Goal: Register for event/course

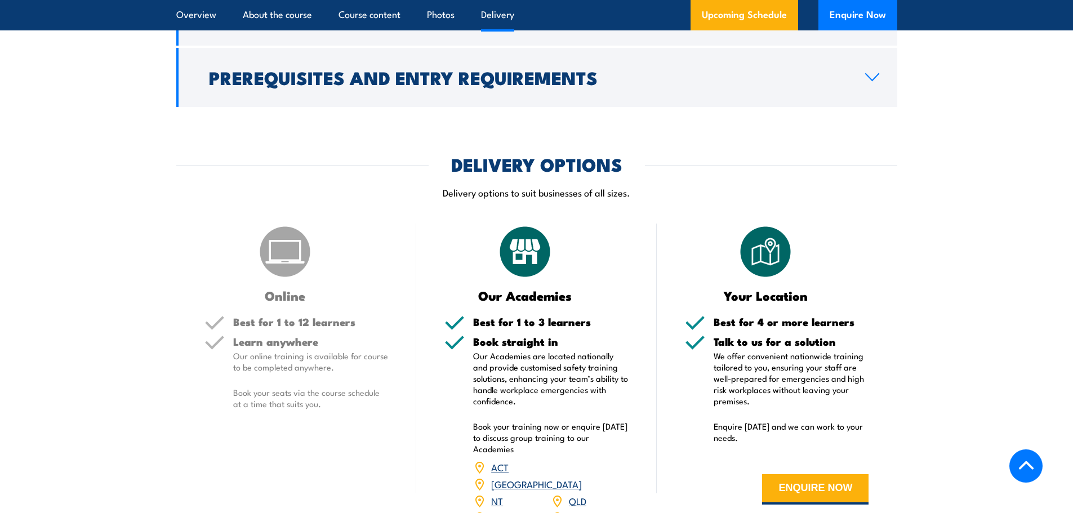
scroll to position [1408, 0]
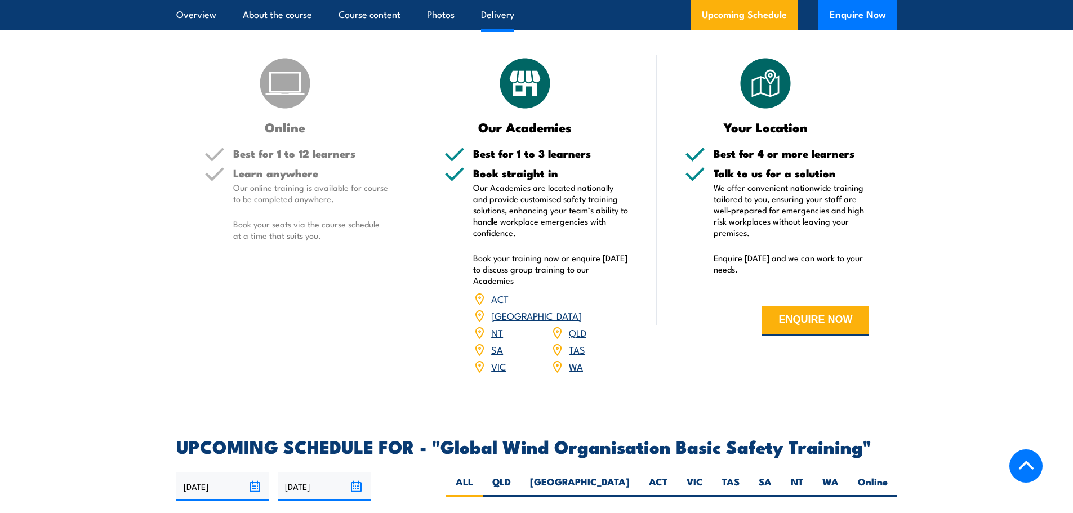
click at [582, 309] on link "[GEOGRAPHIC_DATA]" at bounding box center [536, 316] width 91 height 14
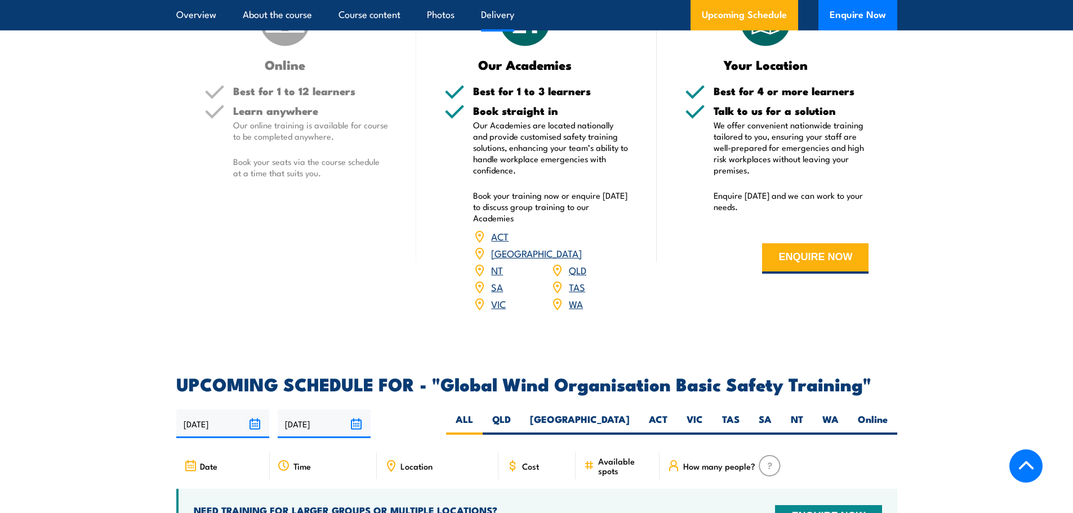
scroll to position [1634, 0]
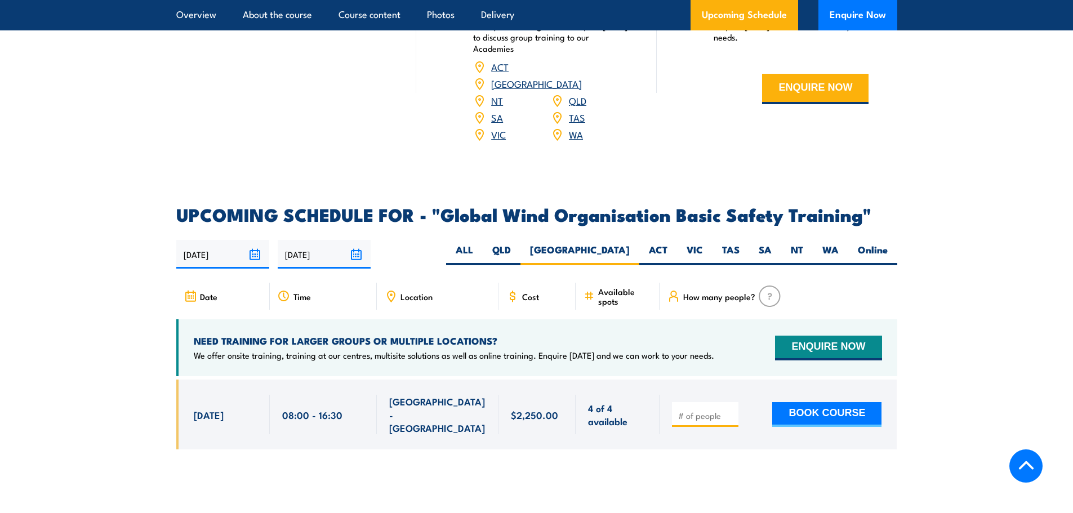
scroll to position [1604, 0]
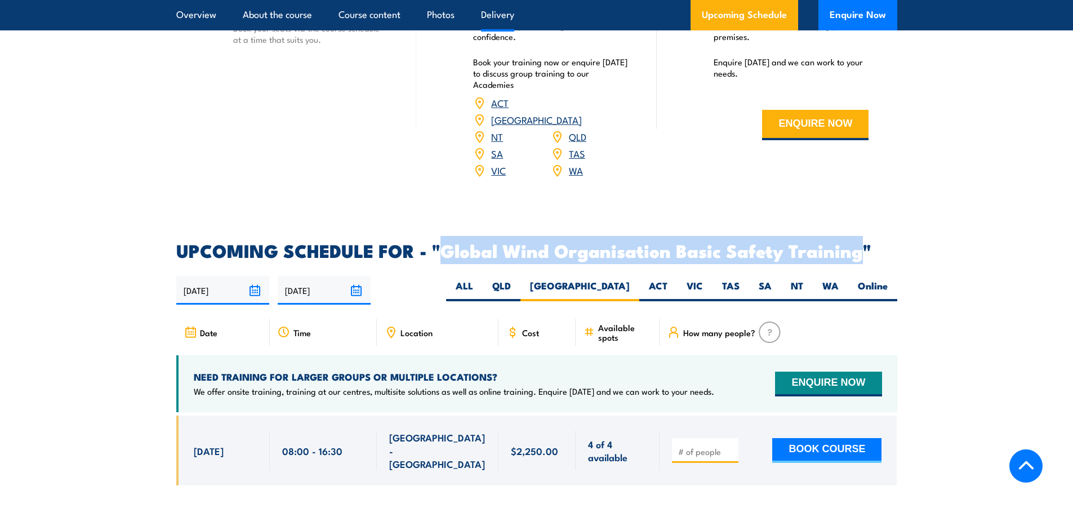
drag, startPoint x: 864, startPoint y: 237, endPoint x: 443, endPoint y: 251, distance: 421.6
click at [446, 244] on h2 "UPCOMING SCHEDULE FOR - "Global Wind Organisation Basic Safety Training"" at bounding box center [536, 250] width 721 height 16
copy h2 "Global Wind Organisation Basic Safety Training"
